Goal: Find specific page/section

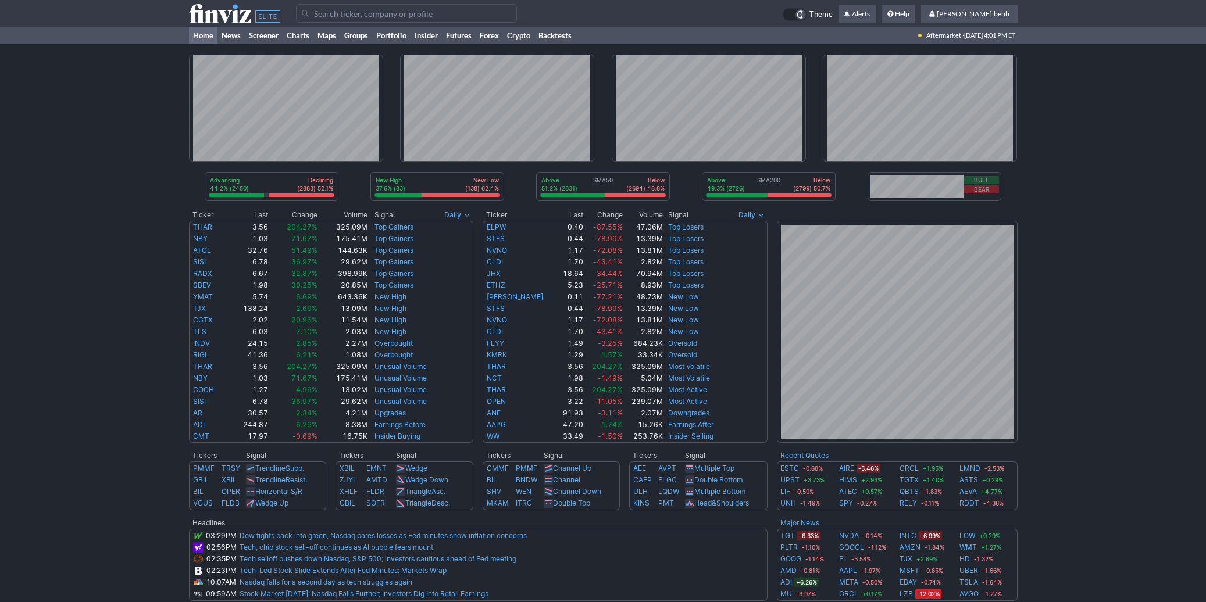
click at [254, 13] on icon at bounding box center [234, 13] width 91 height 19
click at [237, 13] on use at bounding box center [234, 13] width 91 height 19
click at [223, 16] on use at bounding box center [234, 13] width 91 height 19
